Goal: Transaction & Acquisition: Purchase product/service

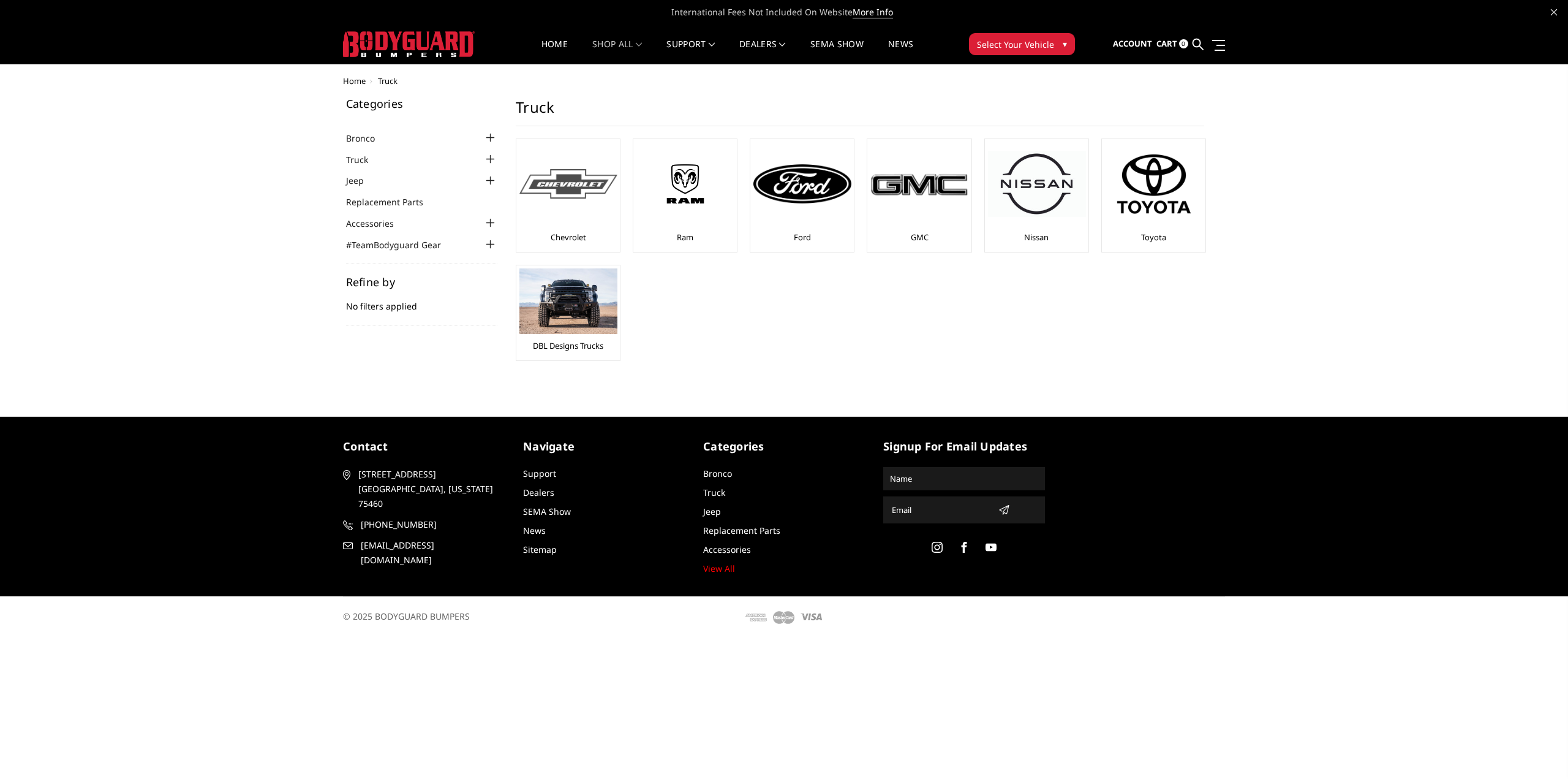
click at [585, 214] on div at bounding box center [568, 184] width 98 height 84
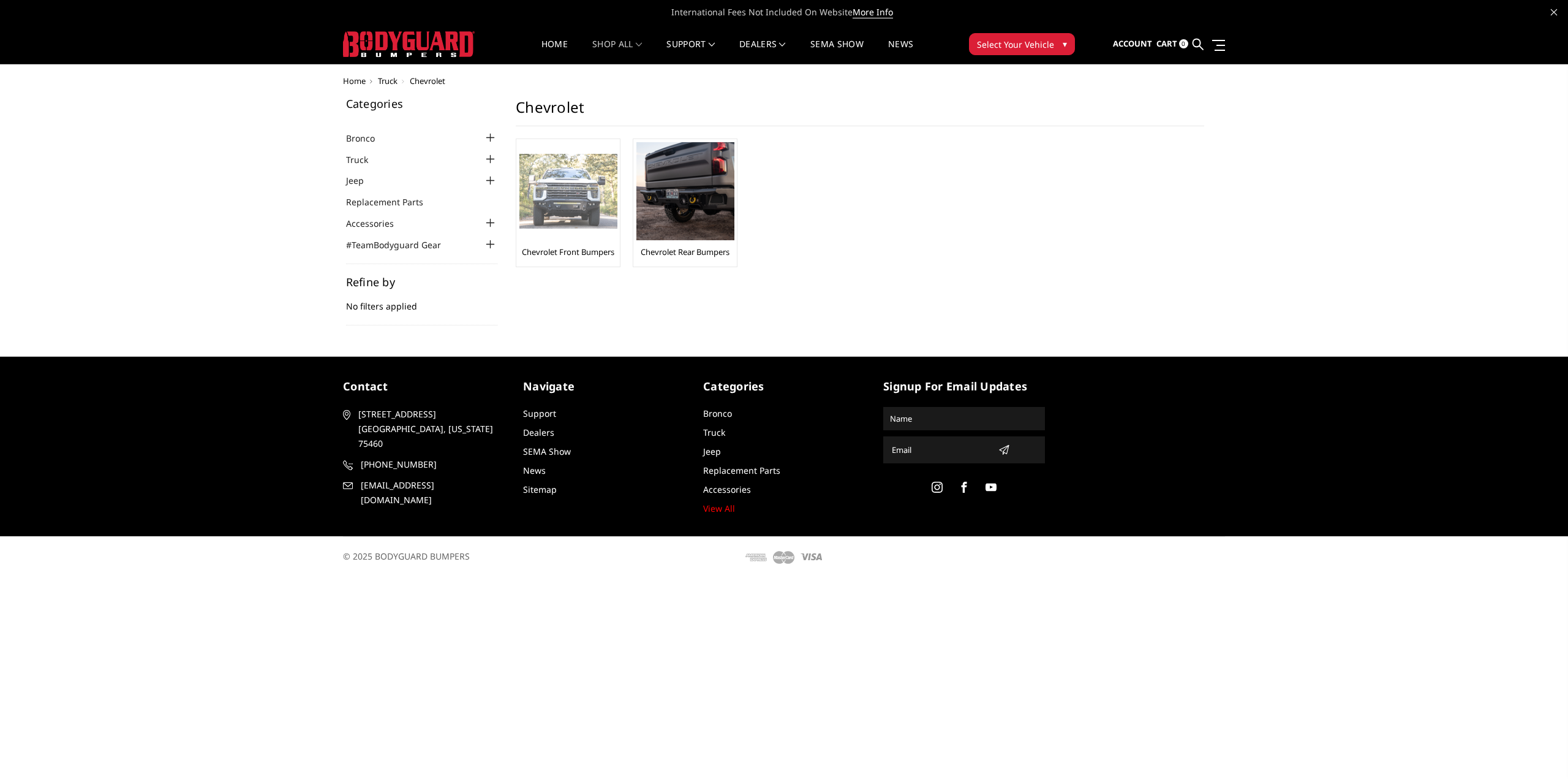
click at [554, 226] on img at bounding box center [568, 191] width 98 height 76
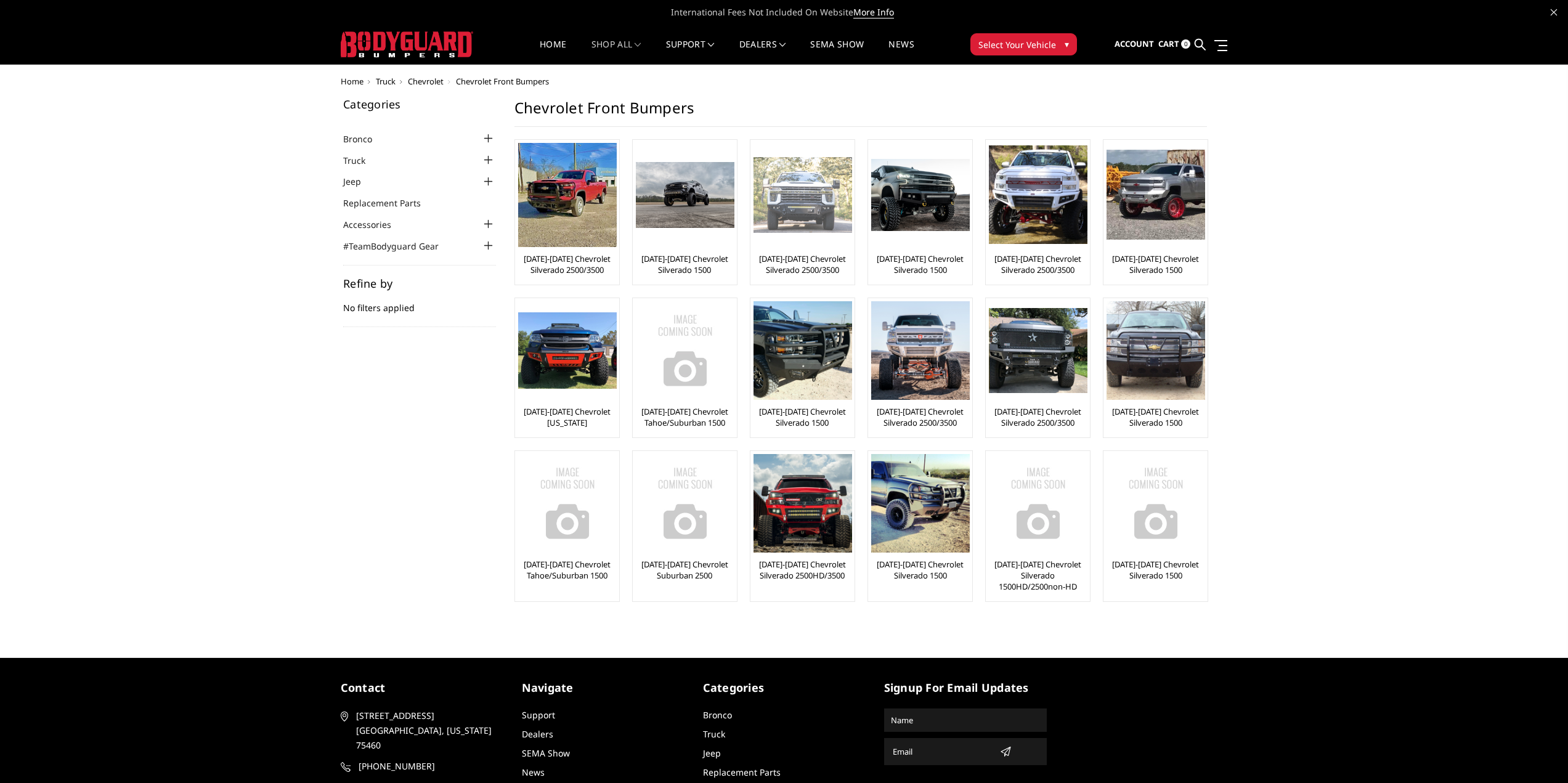
click at [810, 273] on link "[DATE]-[DATE] Chevrolet Silverado 2500/3500" at bounding box center [803, 264] width 98 height 22
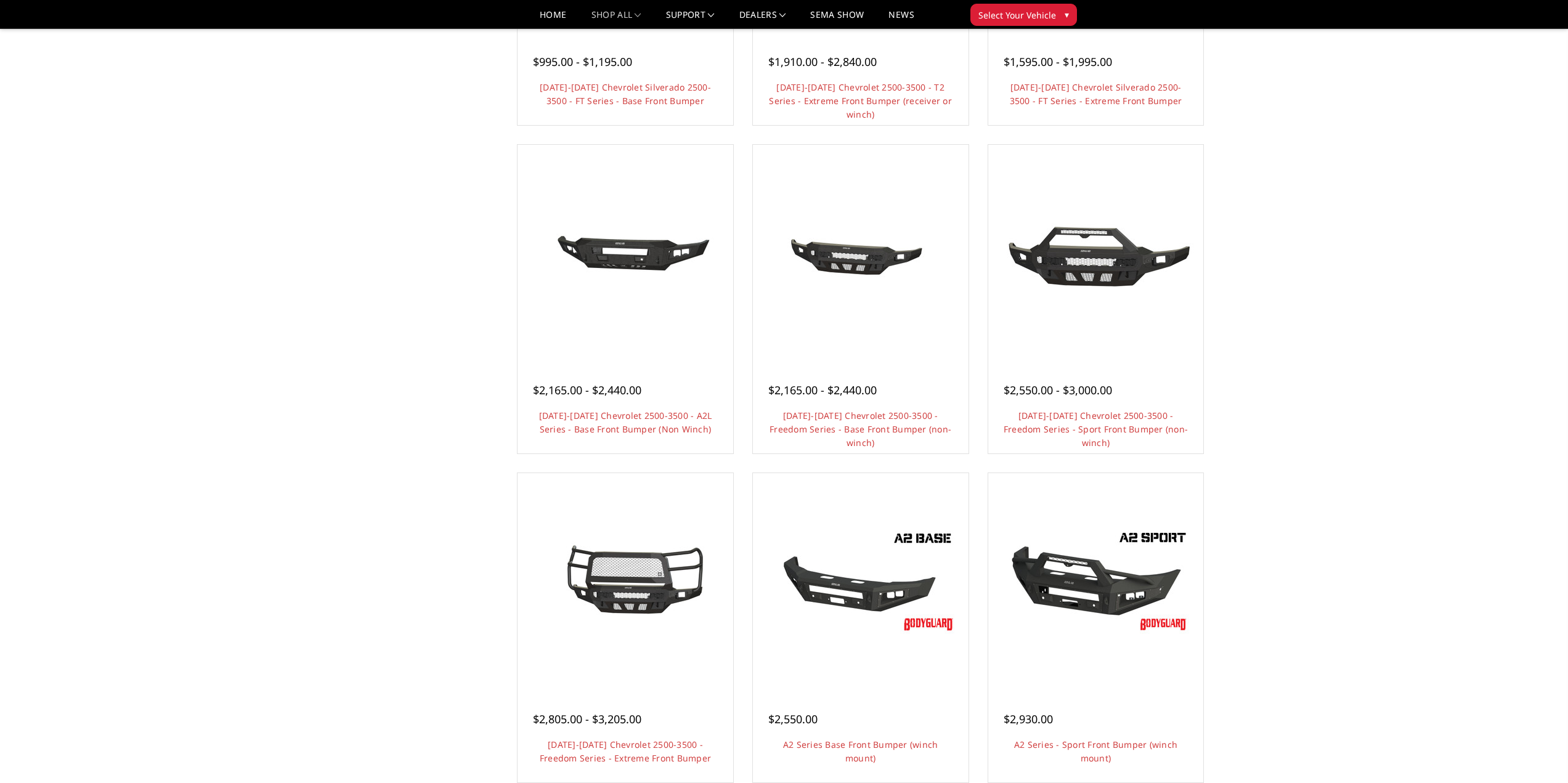
scroll to position [370, 0]
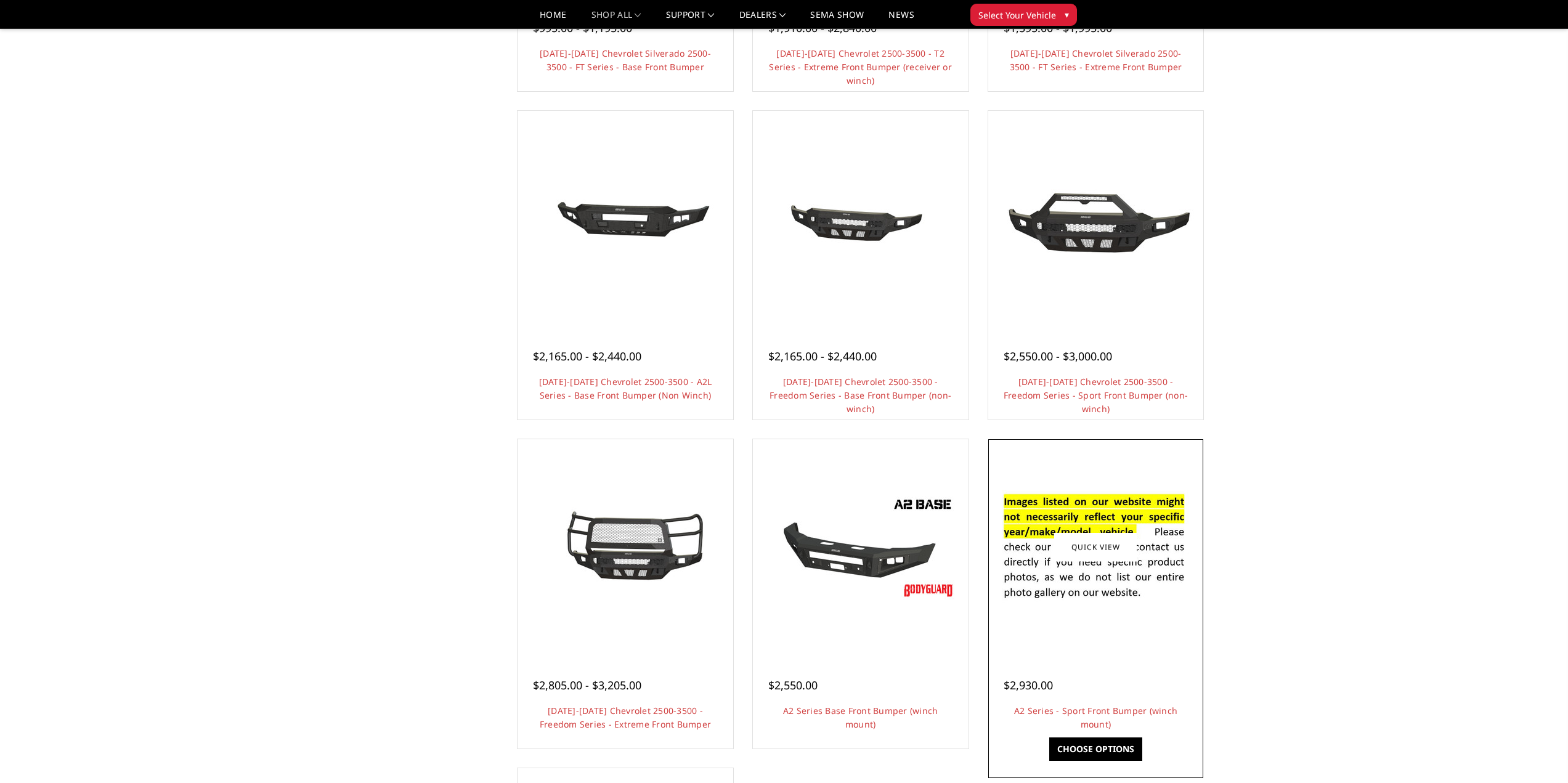
click at [1092, 751] on link "Choose Options" at bounding box center [1095, 749] width 93 height 23
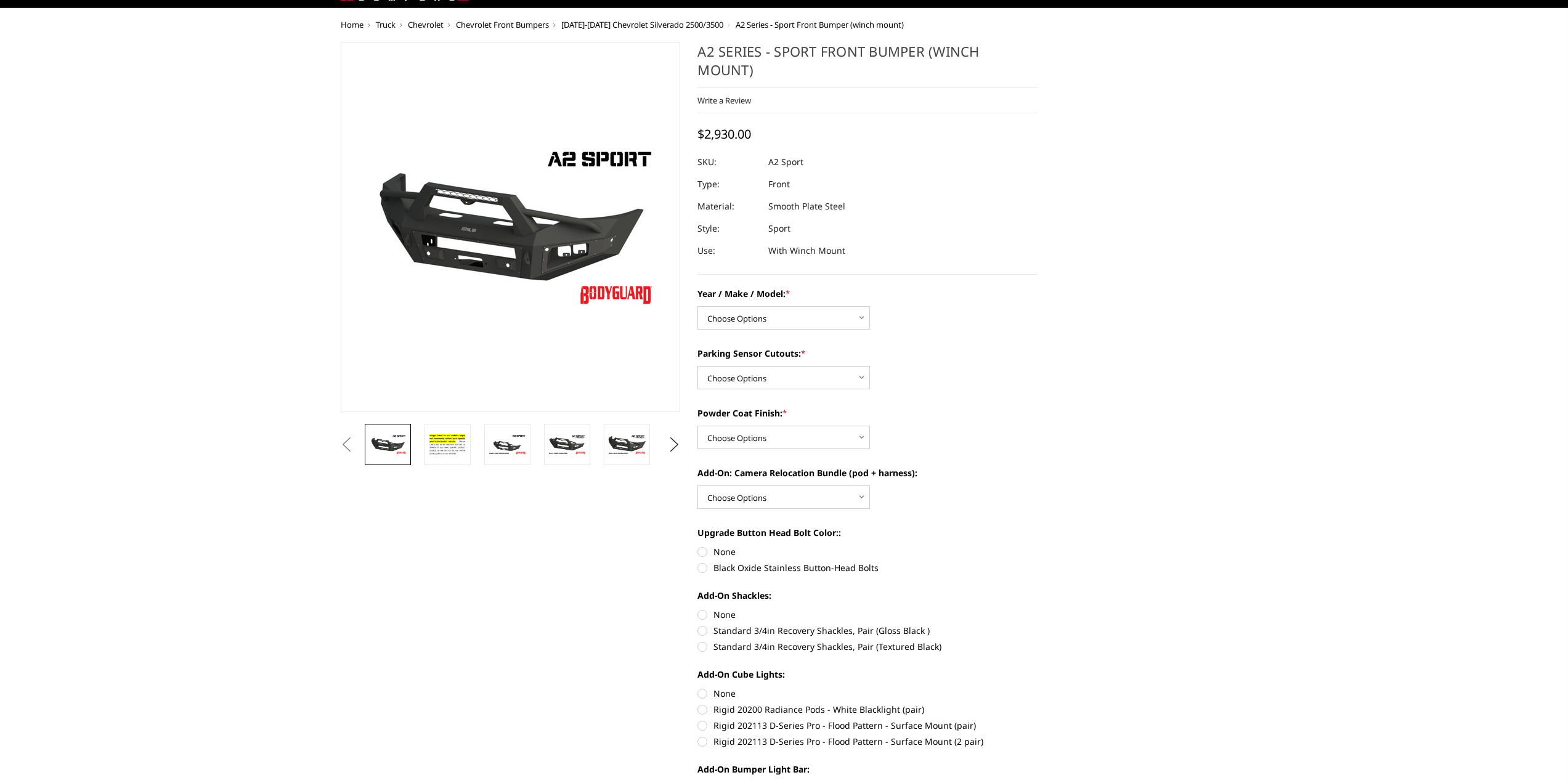
scroll to position [62, 0]
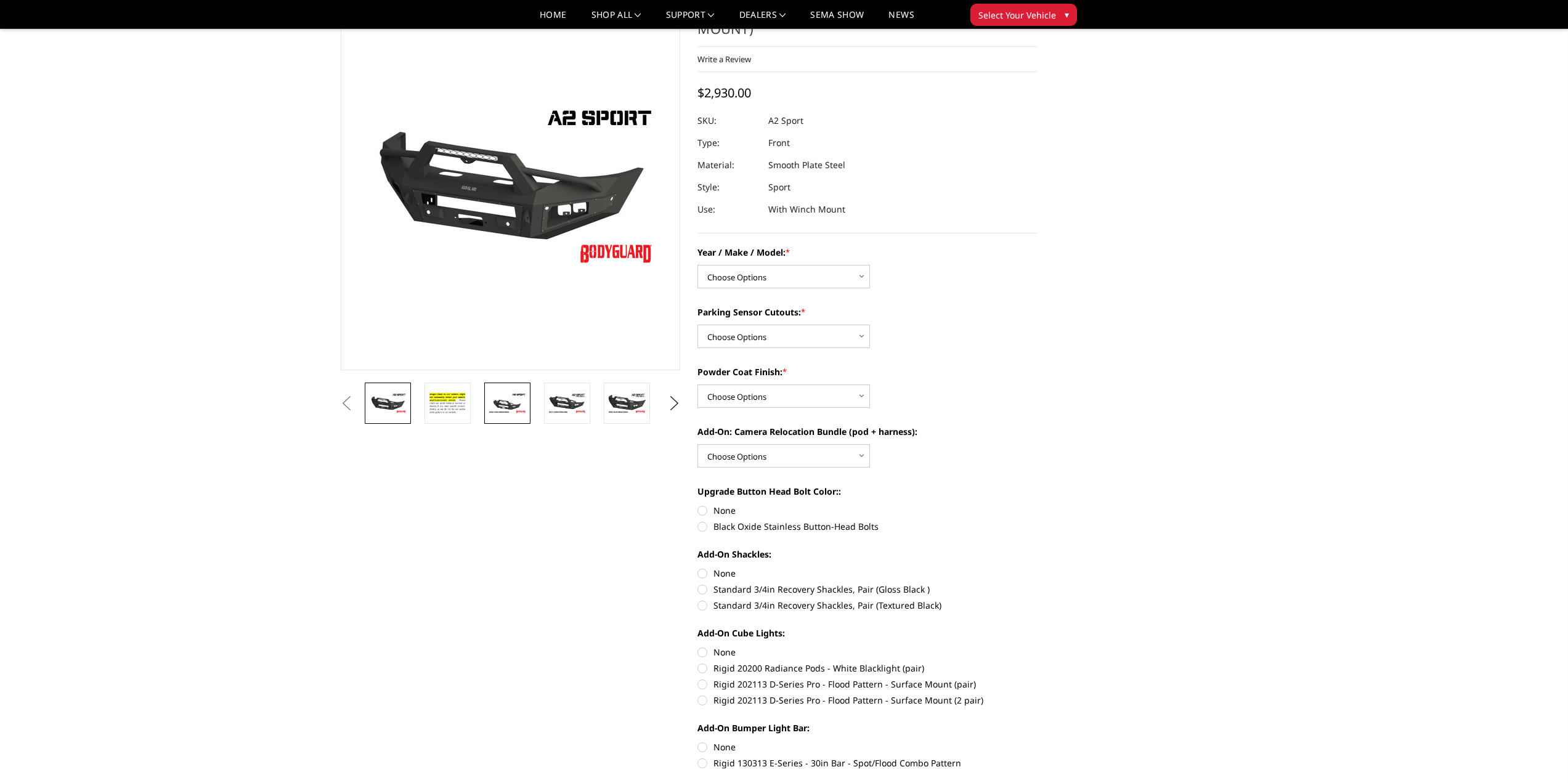
click at [510, 400] on img at bounding box center [508, 403] width 39 height 21
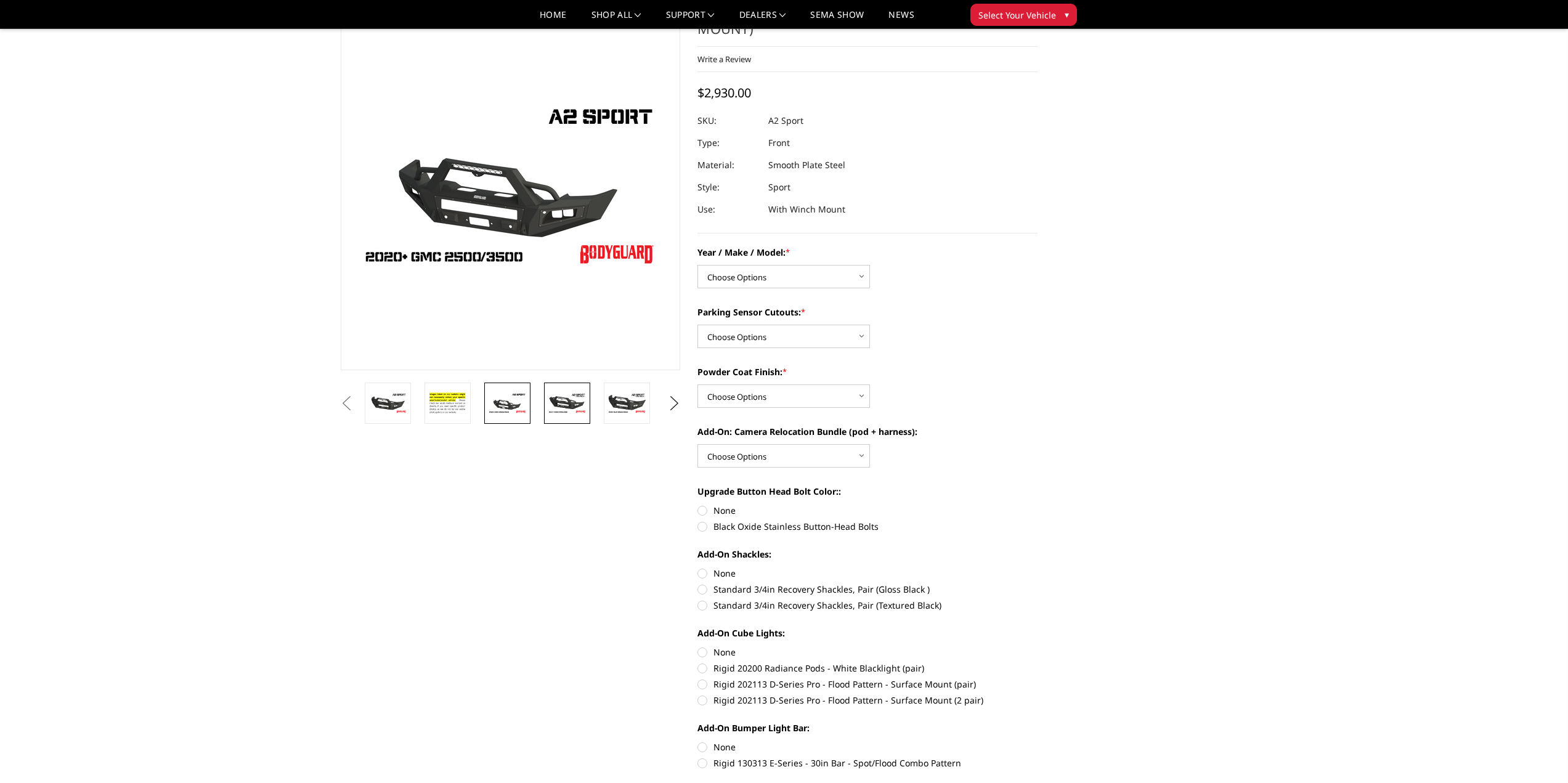
click at [566, 396] on img at bounding box center [567, 403] width 39 height 21
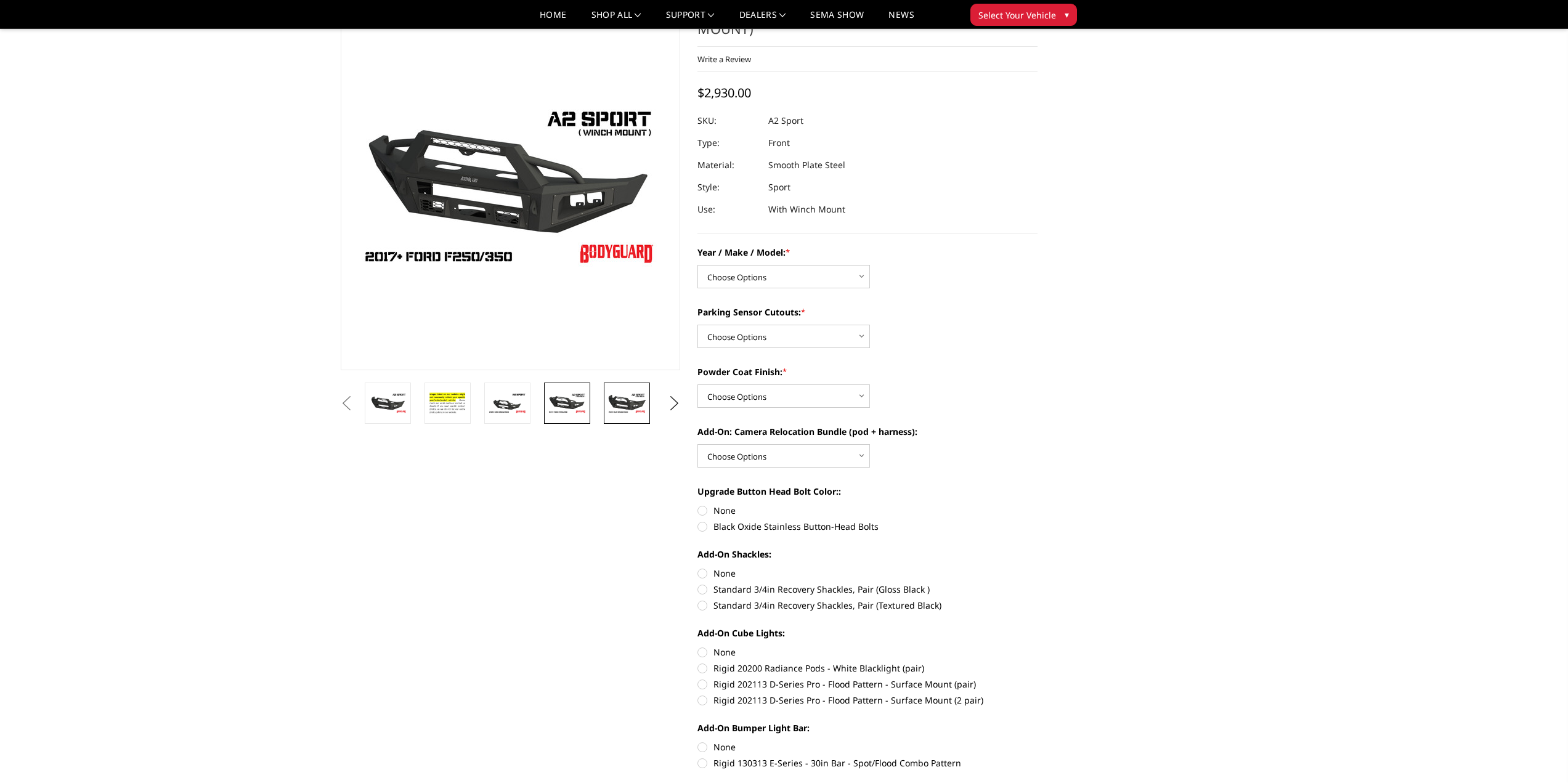
click at [620, 405] on img at bounding box center [627, 403] width 39 height 21
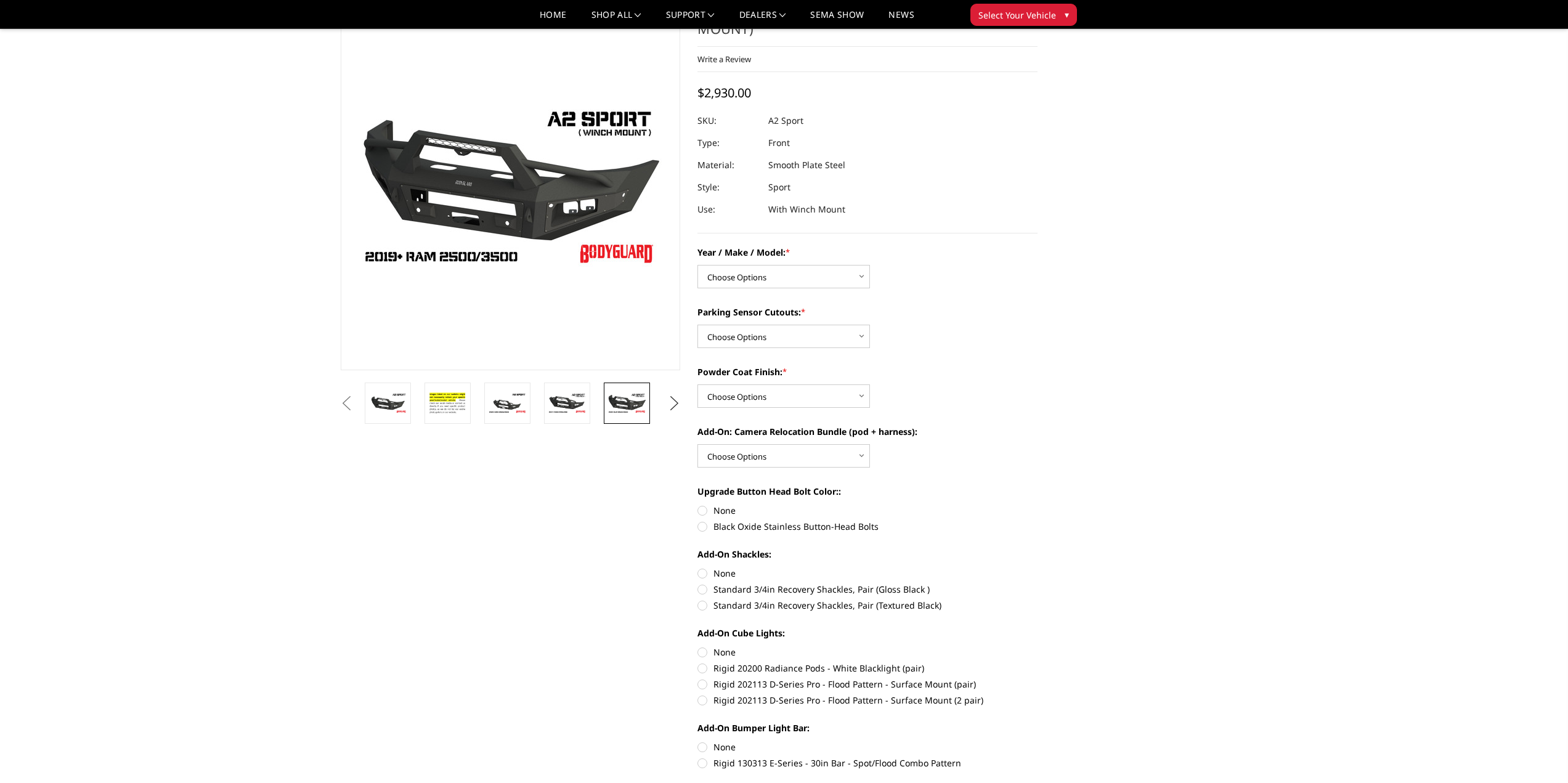
click at [678, 405] on button "Next" at bounding box center [674, 403] width 19 height 19
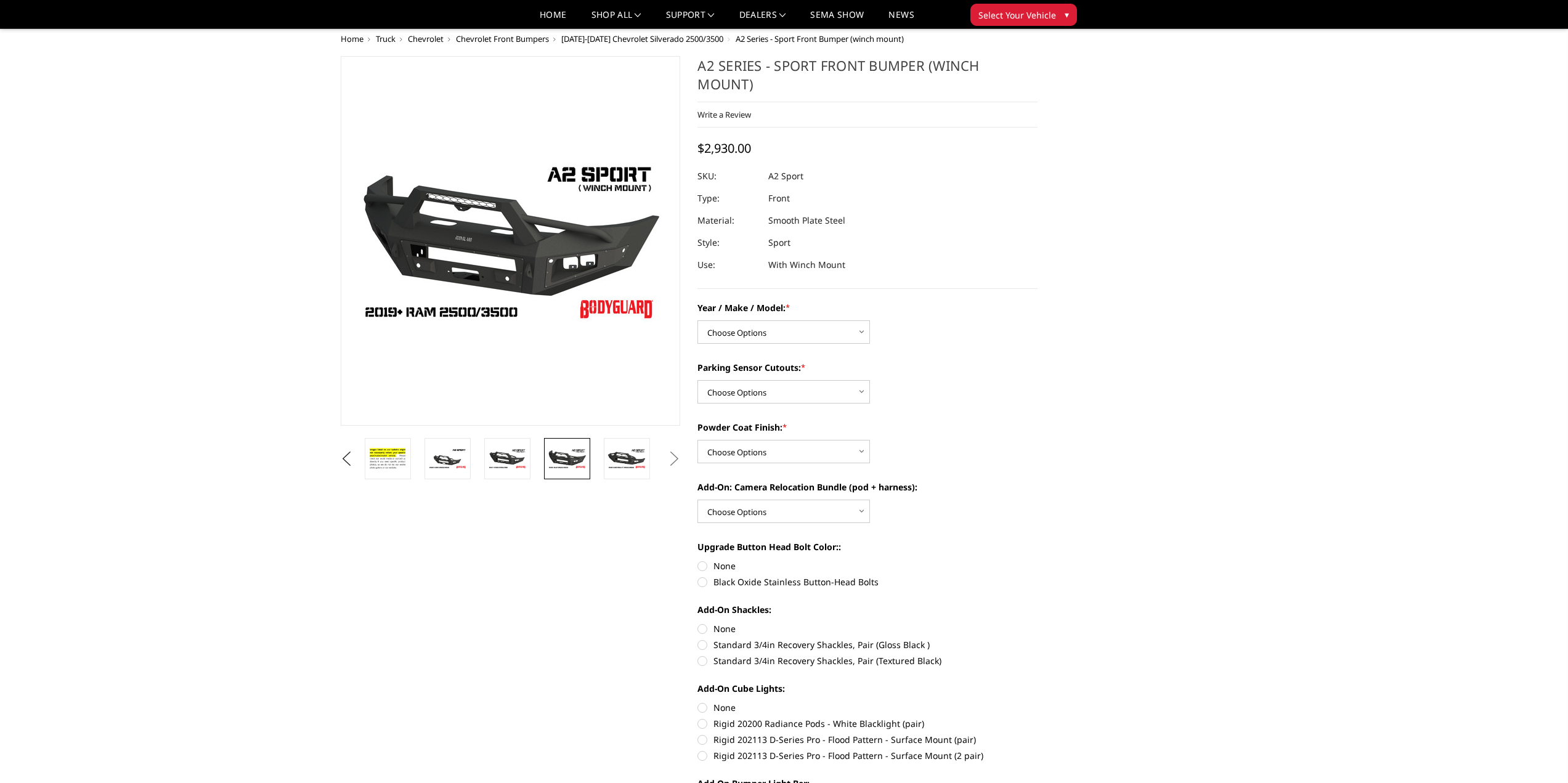
scroll to position [0, 0]
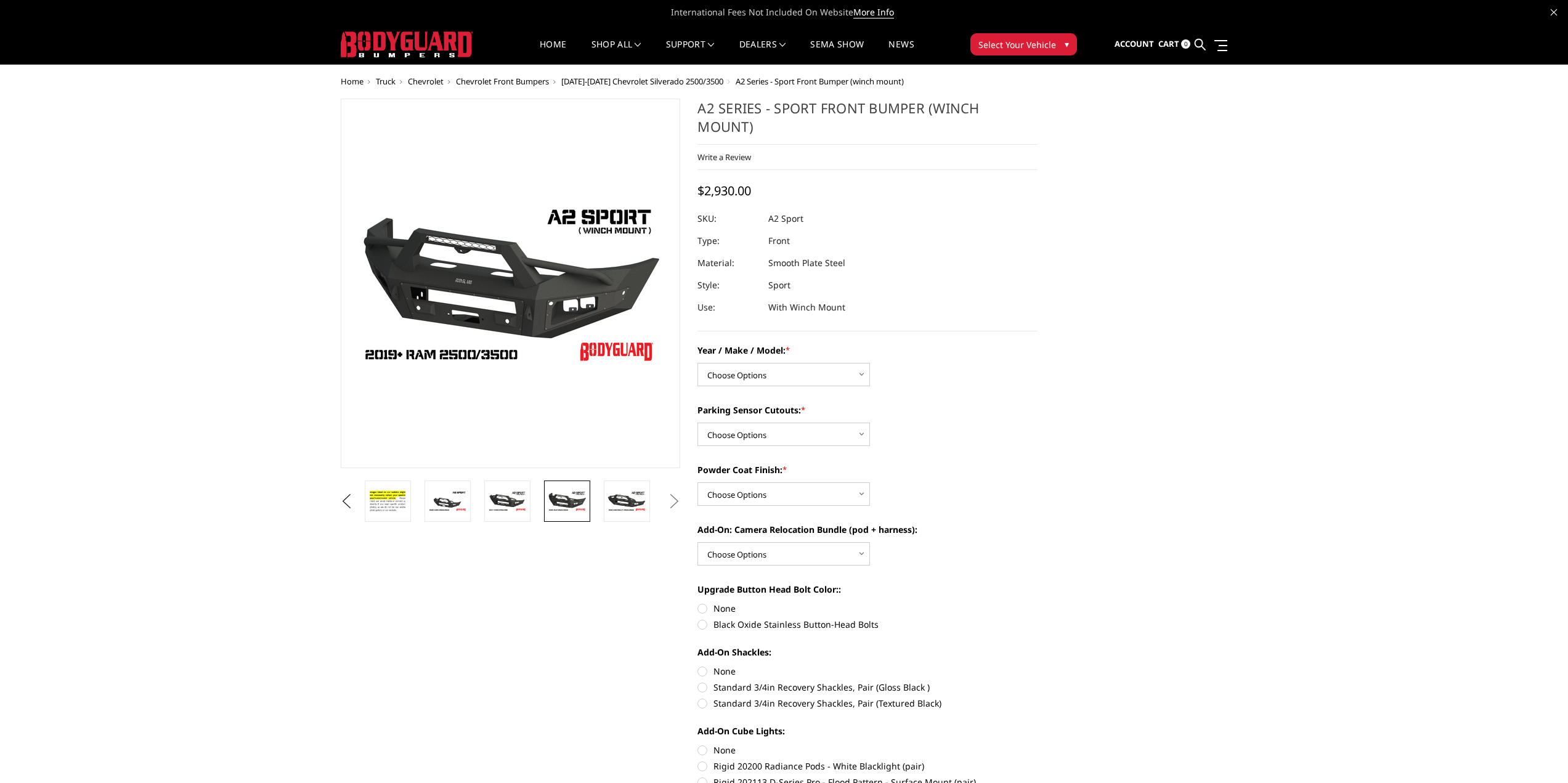
click at [1032, 48] on span "Select Your Vehicle" at bounding box center [1017, 44] width 78 height 13
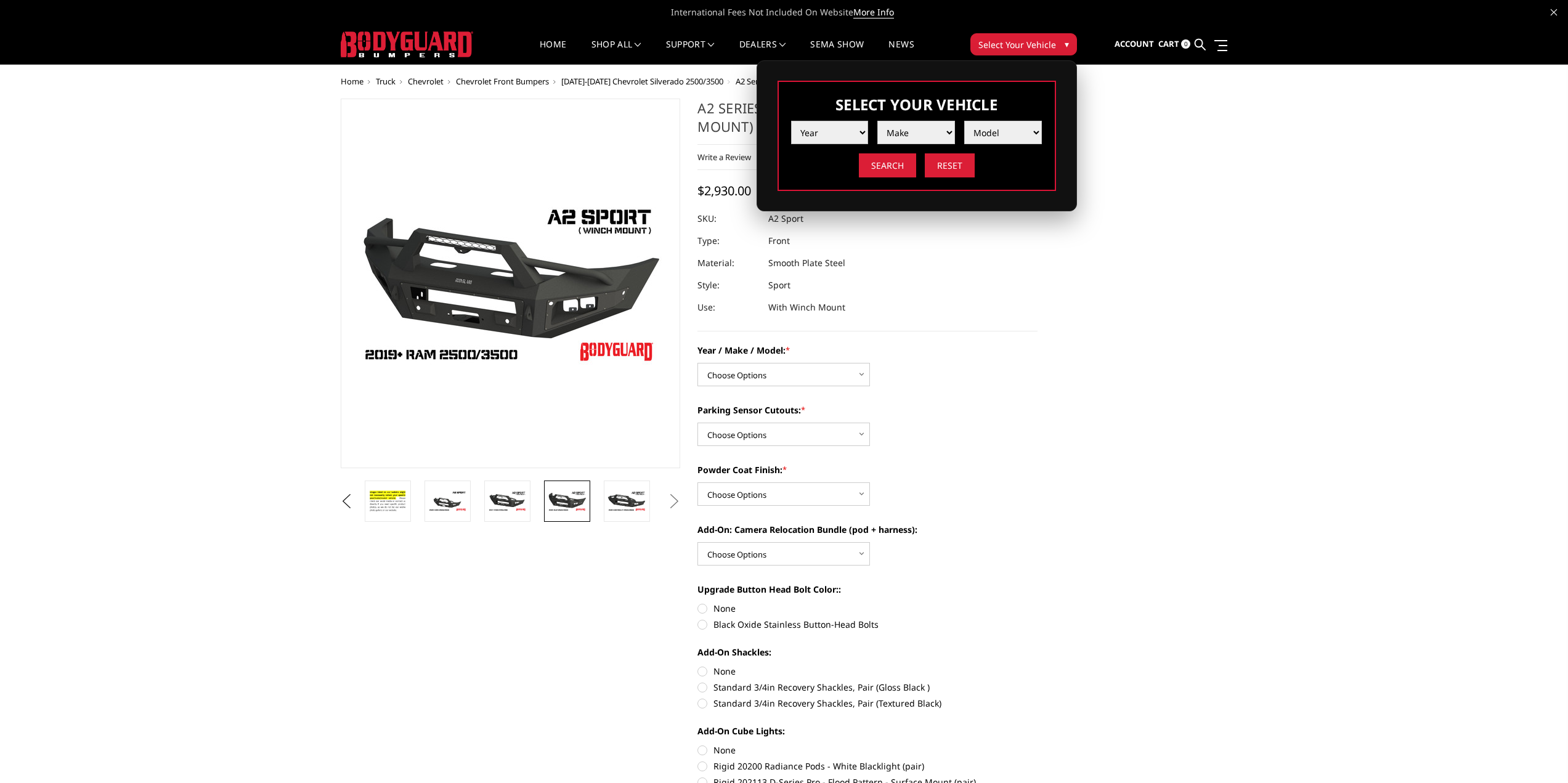
click at [848, 136] on select "Year 2025 2024 2023 2022 2021 2020 2019 2018 2017 2016 2015 2014 2013 2012 2011…" at bounding box center [830, 133] width 78 height 23
select select "yr_2021"
click at [791, 121] on select "Year 2025 2024 2023 2022 2021 2020 2019 2018 2017 2016 2015 2014 2013 2012 2011…" at bounding box center [830, 133] width 78 height 23
click at [910, 139] on select "Make Chevrolet Ford GMC Ram Toyota" at bounding box center [917, 133] width 78 height 23
select select "mk_chevrolet"
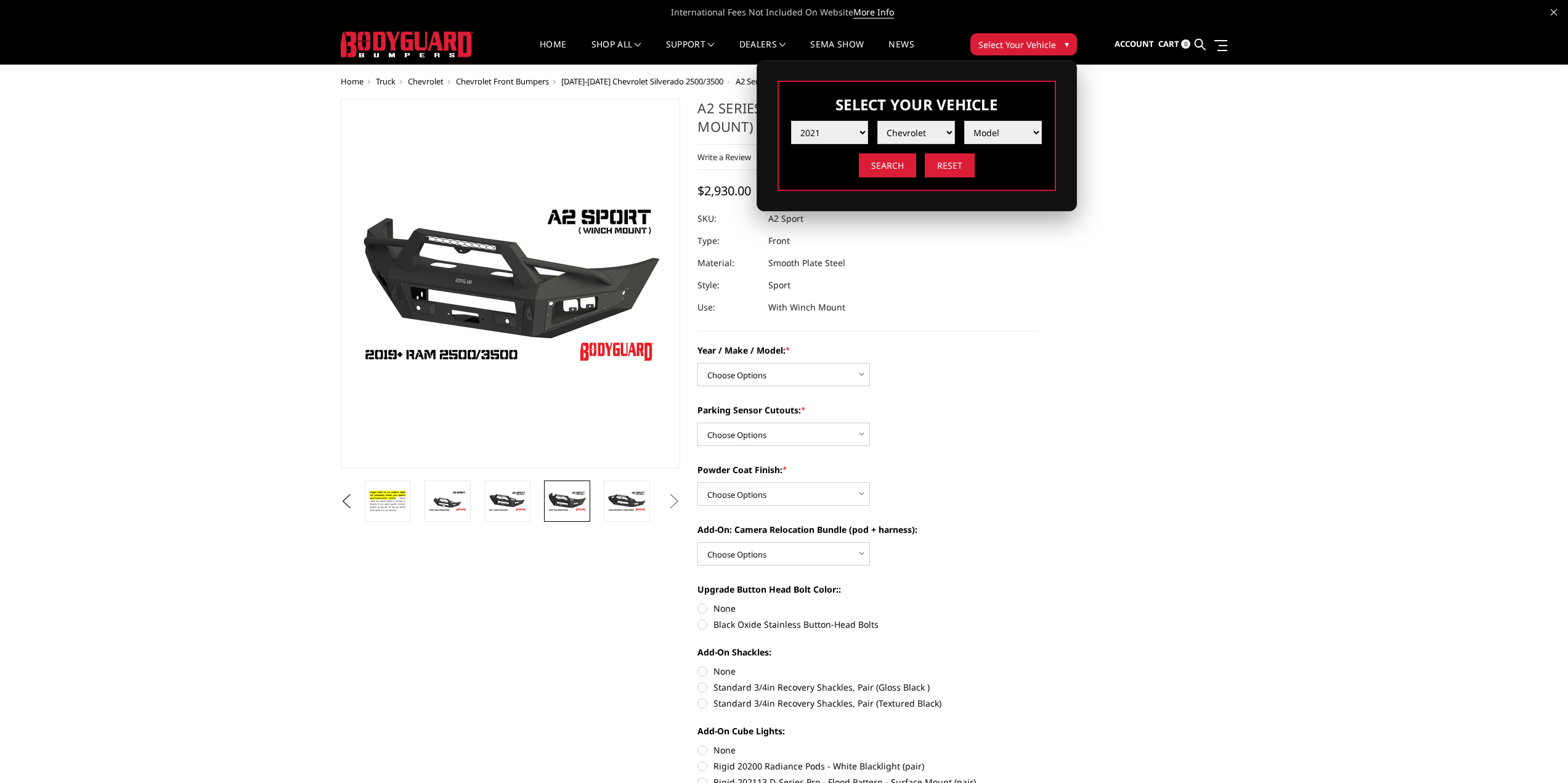
click at [878, 121] on select "Make Chevrolet Ford GMC Ram Toyota" at bounding box center [917, 133] width 78 height 23
drag, startPoint x: 985, startPoint y: 131, endPoint x: 989, endPoint y: 140, distance: 9.8
click at [985, 131] on select "Model Silverado 1500 Silverado 2500 / 3500 Silverado 4500 / 5500 / 6500" at bounding box center [1003, 133] width 78 height 23
select select "md_silverado-2500-3500"
click at [964, 121] on select "Model Silverado 1500 Silverado 2500 / 3500 Silverado 4500 / 5500 / 6500" at bounding box center [1003, 133] width 78 height 23
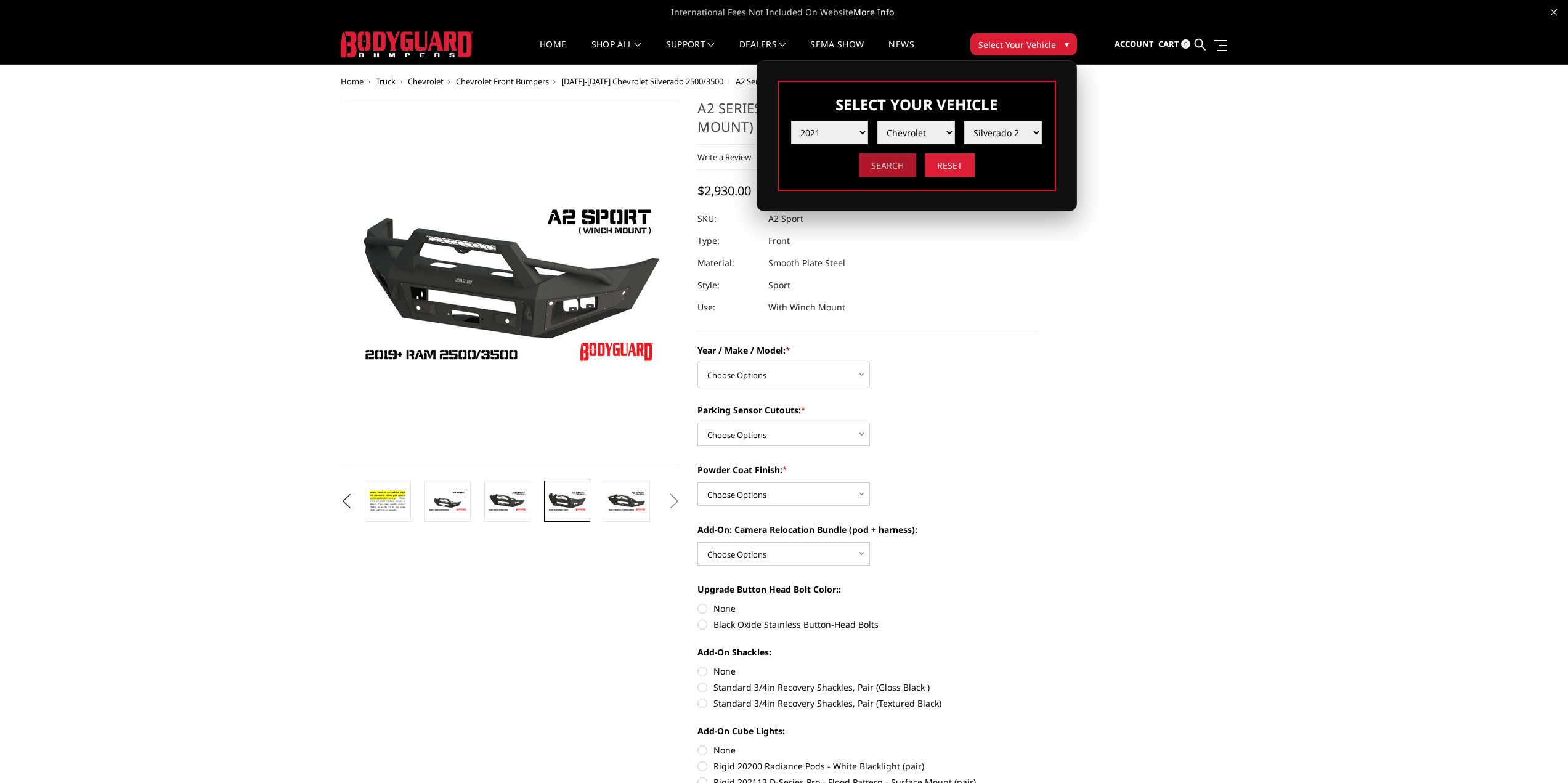
click at [892, 164] on input "Search" at bounding box center [887, 165] width 58 height 24
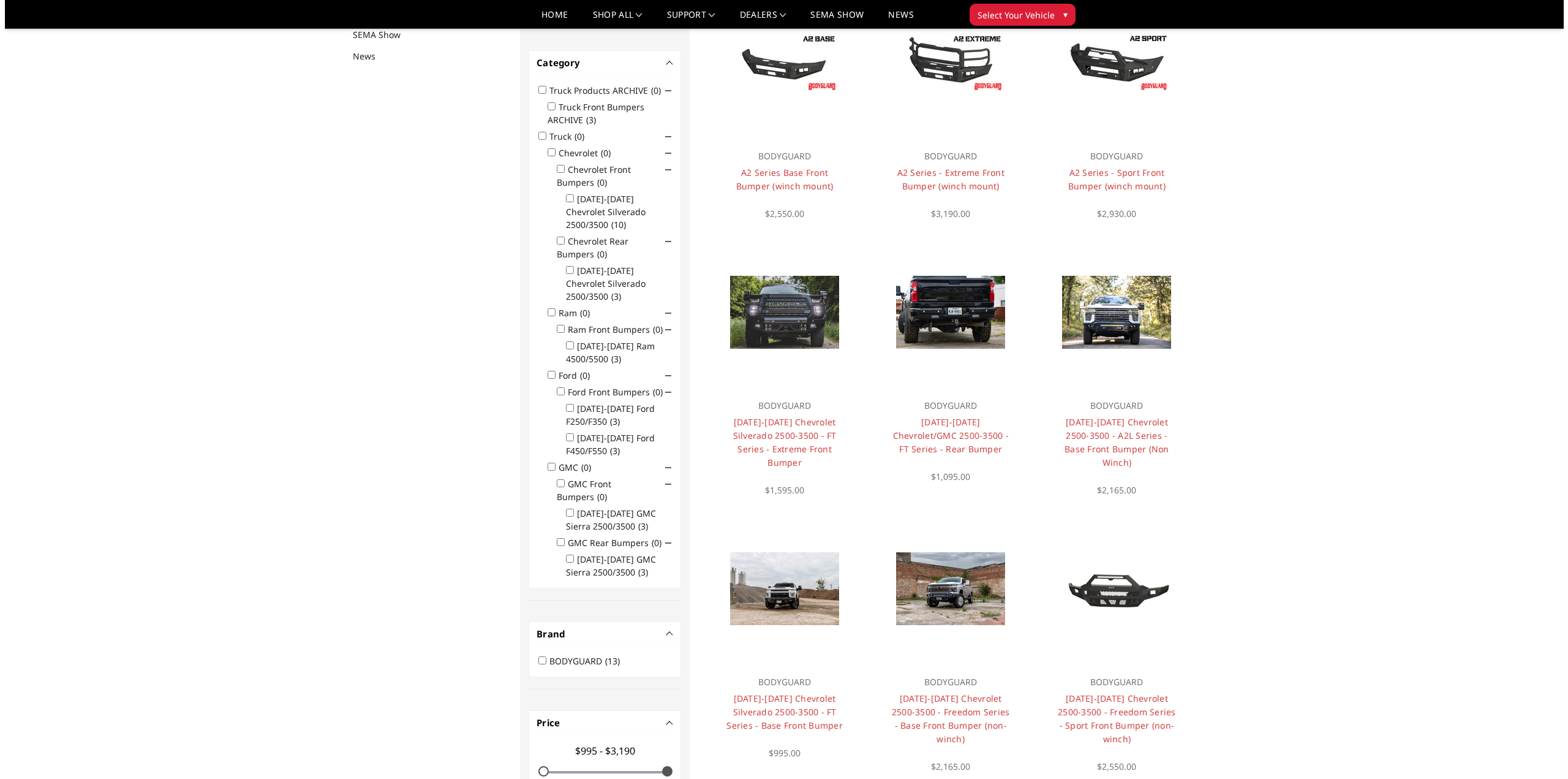
scroll to position [159, 0]
click at [1113, 298] on link "Quick View" at bounding box center [1112, 293] width 83 height 20
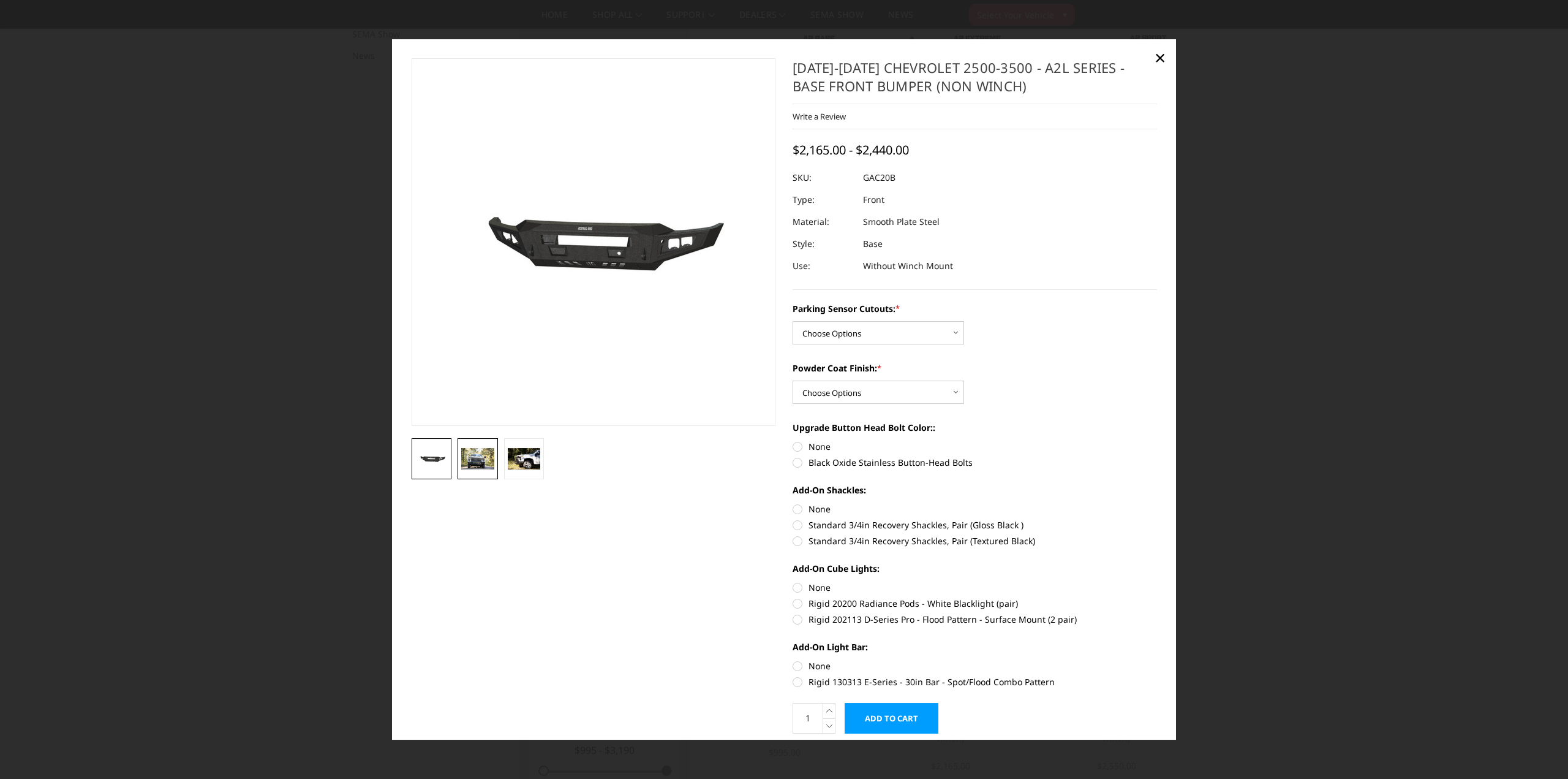
click at [473, 463] on img at bounding box center [478, 458] width 33 height 22
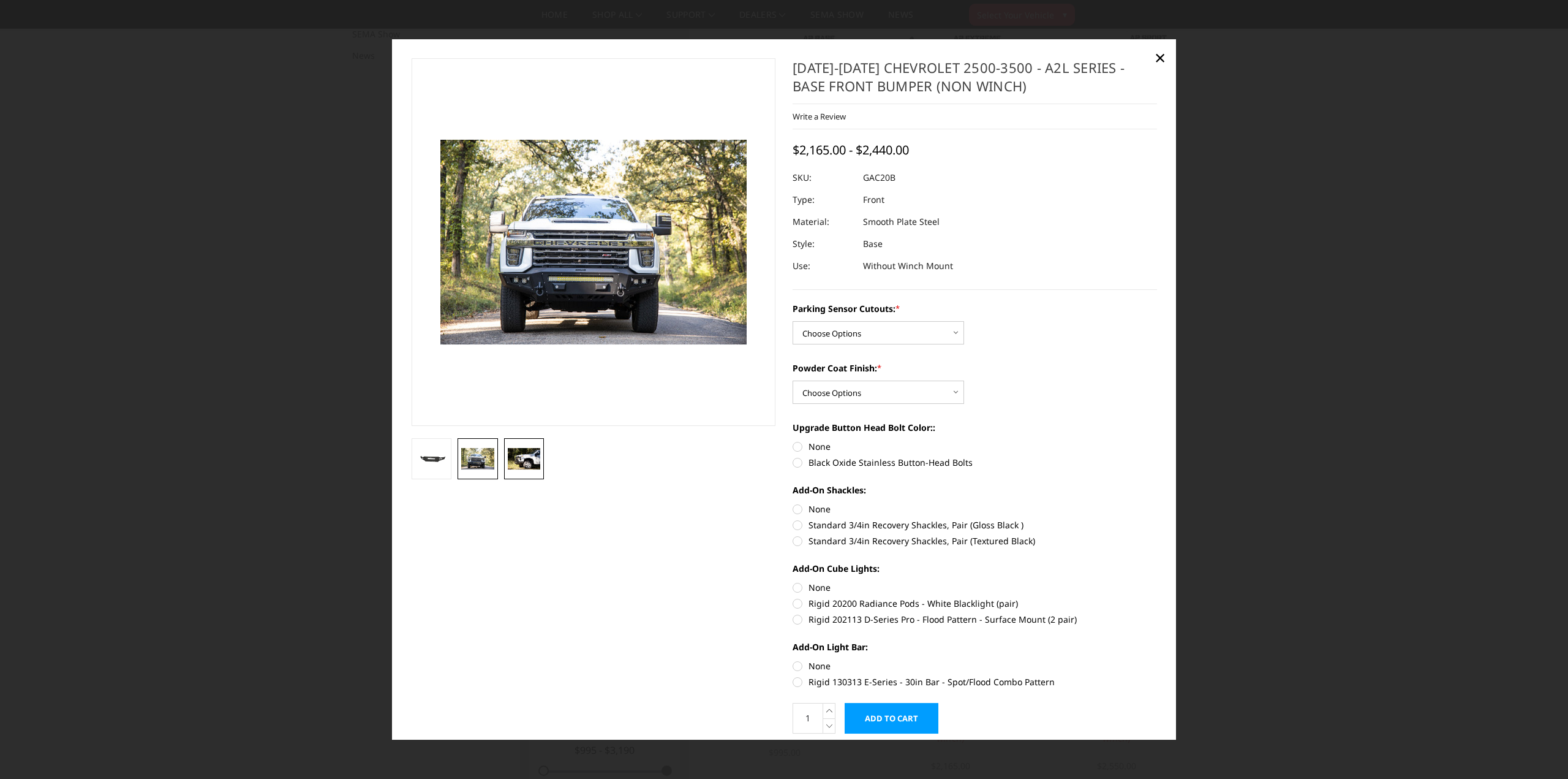
click at [525, 464] on img at bounding box center [524, 458] width 33 height 22
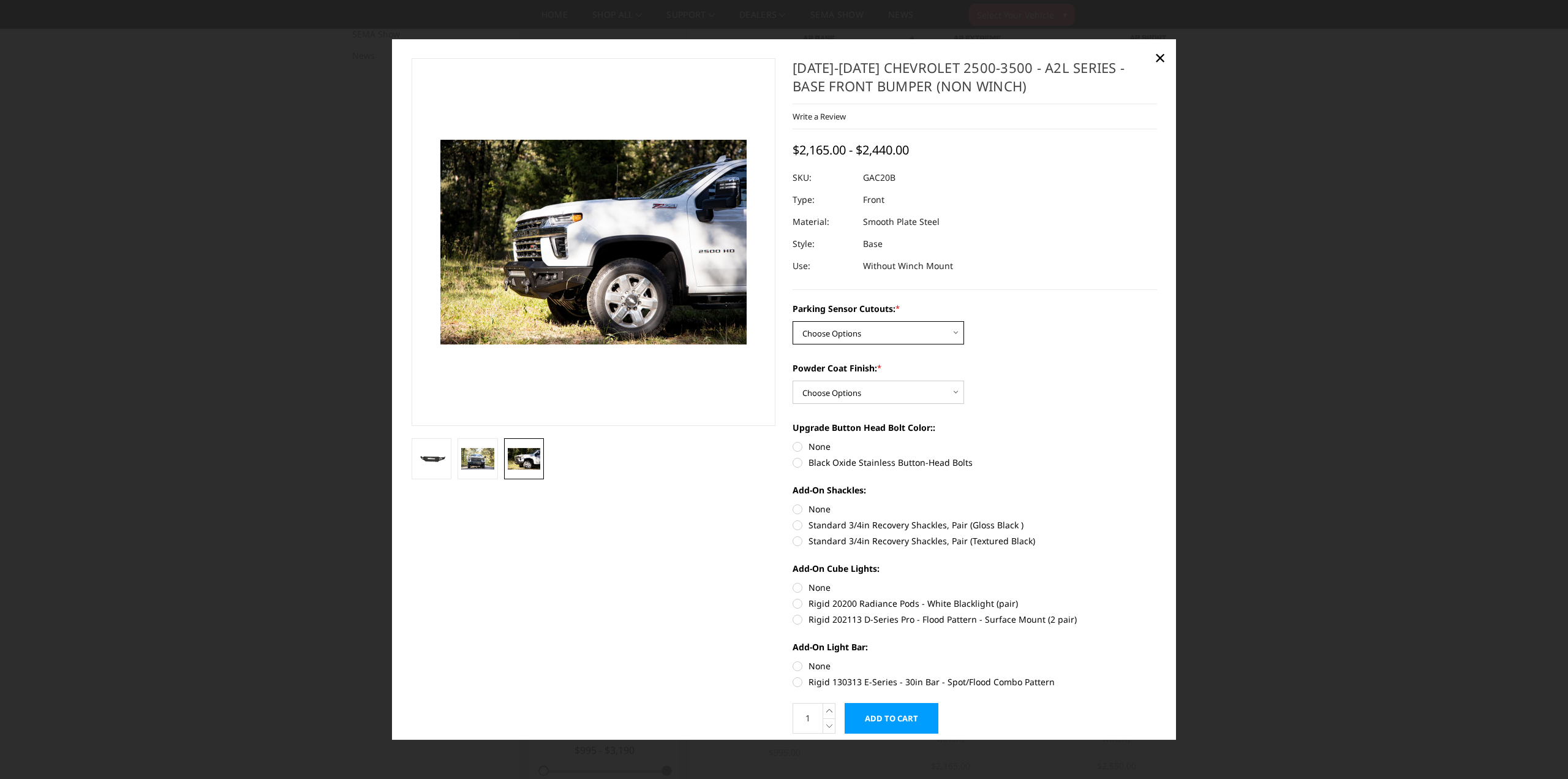
click at [892, 329] on select "Choose Options No - Without Parking Sensor Cutouts Yes - With Parking Sensor Cu…" at bounding box center [878, 333] width 172 height 23
select select "3467"
click at [792, 322] on select "Choose Options No - Without Parking Sensor Cutouts Yes - With Parking Sensor Cu…" at bounding box center [878, 333] width 172 height 23
click at [882, 387] on select "Choose Options Bare Metal Textured Black Powder Coat" at bounding box center [878, 392] width 172 height 23
select select "3469"
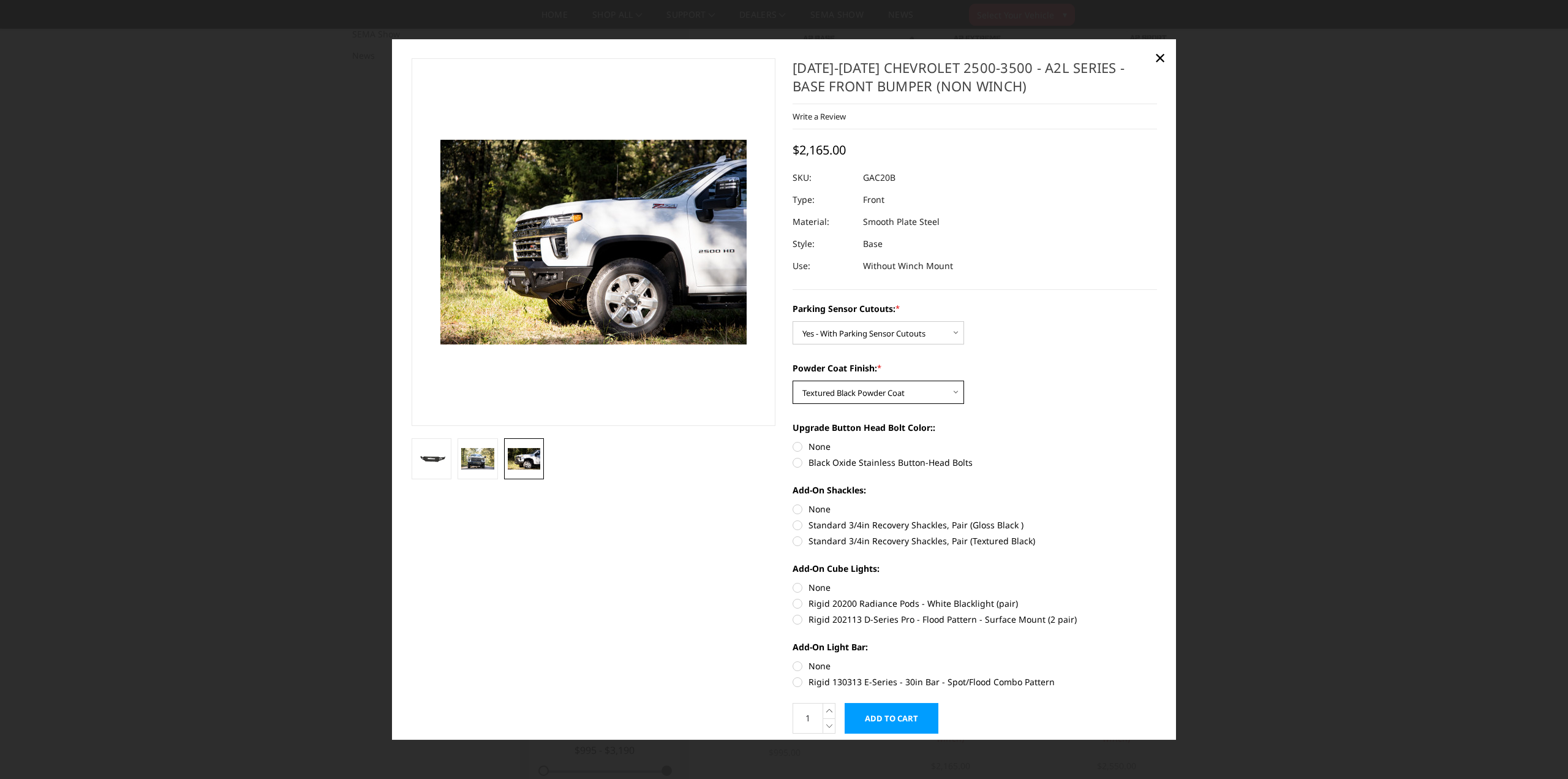
click at [792, 381] on select "Choose Options Bare Metal Textured Black Powder Coat" at bounding box center [878, 392] width 172 height 23
click at [794, 465] on label "Black Oxide Stainless Button-Head Bolts" at bounding box center [974, 461] width 364 height 13
click at [1157, 441] on input "Black Oxide Stainless Button-Head Bolts" at bounding box center [1157, 440] width 1 height 1
radio input "true"
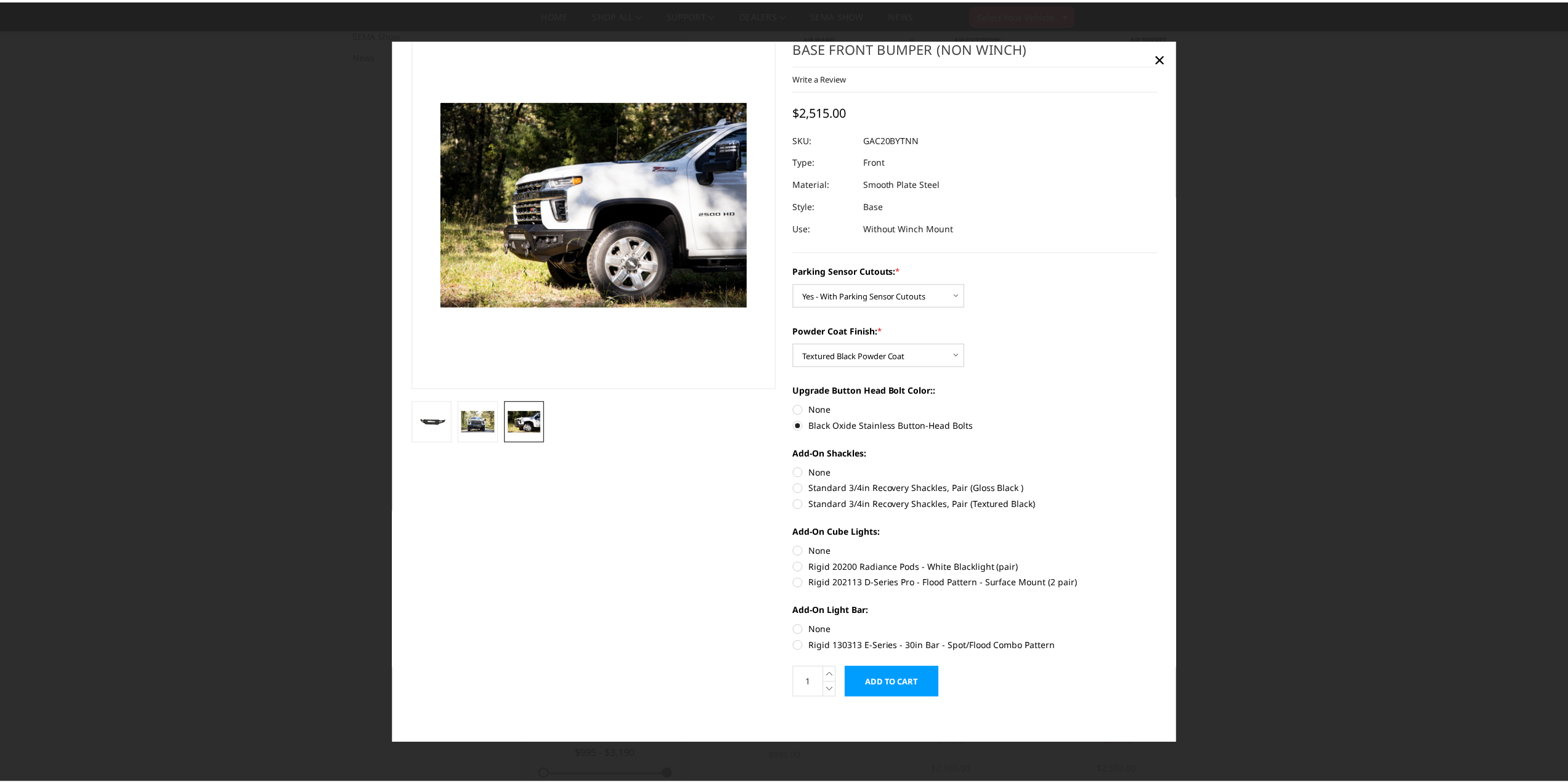
scroll to position [43, 0]
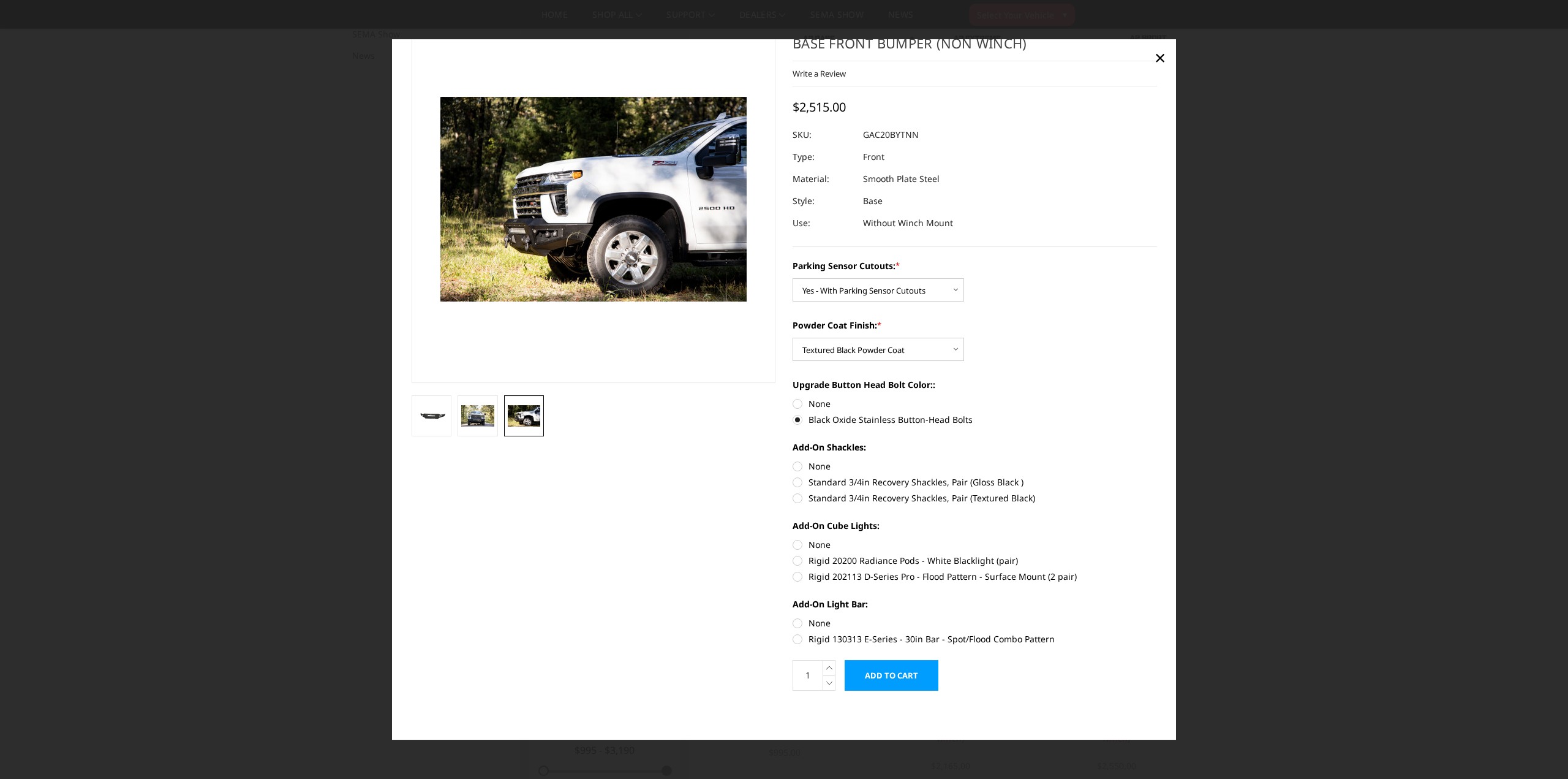
click at [797, 576] on label "Rigid 202113 D-Series Pro - Flood Pattern - Surface Mount (2 pair)" at bounding box center [974, 576] width 364 height 13
click at [1157, 555] on input "Rigid 202113 D-Series Pro - Flood Pattern - Surface Mount (2 pair)" at bounding box center [1157, 554] width 1 height 1
radio input "true"
click at [794, 647] on form "Parking Sensor Cutouts: * Choose Options No - Without Parking Sensor Cutouts Ye…" at bounding box center [974, 475] width 364 height 431
click at [792, 639] on label "Rigid 130313 E-Series - 30in Bar - Spot/Flood Combo Pattern" at bounding box center [974, 638] width 364 height 13
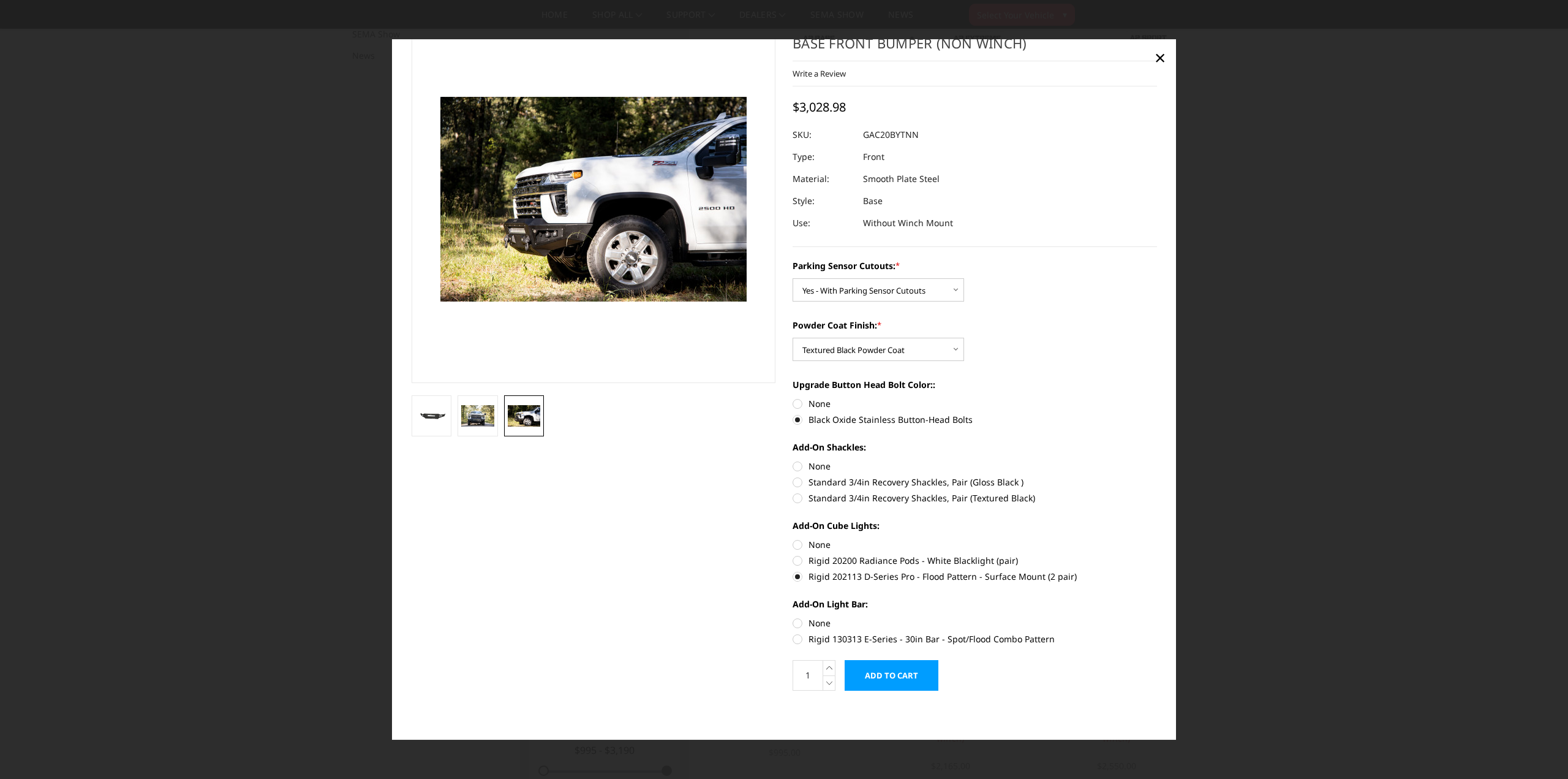
click at [1157, 617] on input "Rigid 130313 E-Series - 30in Bar - Spot/Flood Combo Pattern" at bounding box center [1157, 617] width 1 height 1
radio input "true"
click at [871, 672] on input "Add to Cart" at bounding box center [891, 676] width 94 height 31
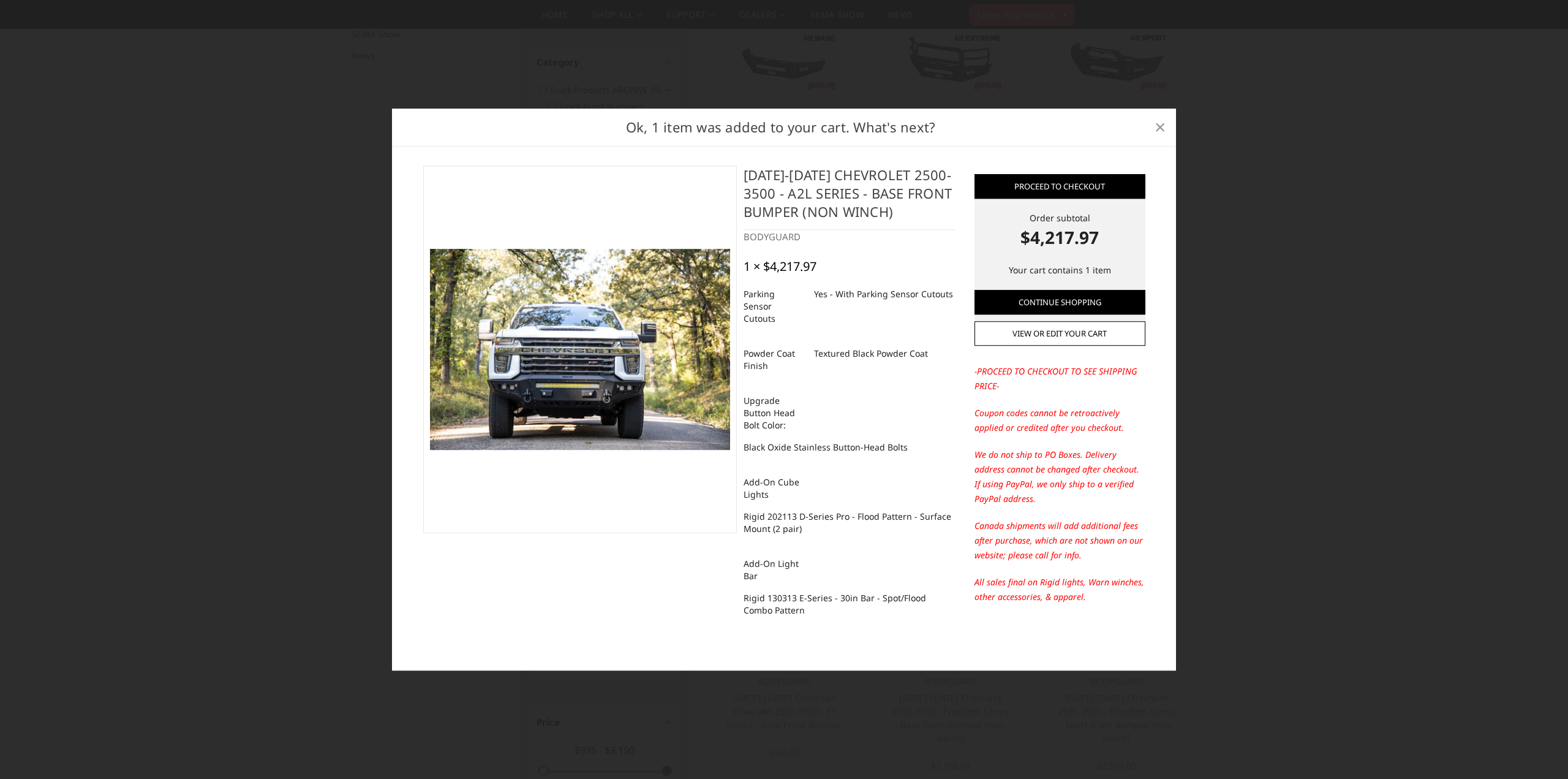
click at [1163, 131] on span "×" at bounding box center [1159, 126] width 11 height 26
